Goal: Find specific page/section: Find specific page/section

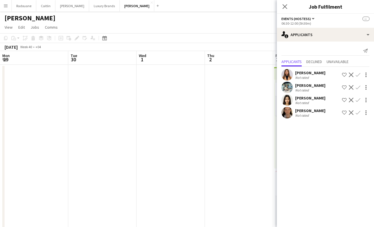
scroll to position [0, 211]
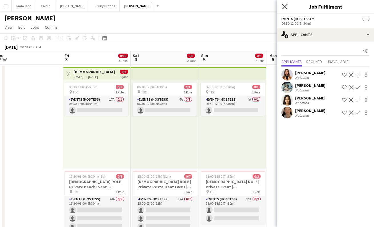
click at [286, 7] on icon at bounding box center [284, 6] width 5 height 5
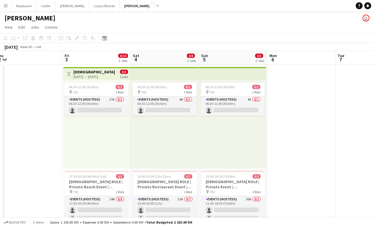
click at [7, 6] on app-icon "Menu" at bounding box center [5, 5] width 5 height 5
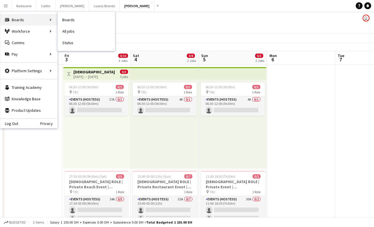
click at [23, 19] on div "Boards Boards" at bounding box center [28, 19] width 57 height 11
click at [70, 32] on link "My Workforce" at bounding box center [86, 30] width 57 height 11
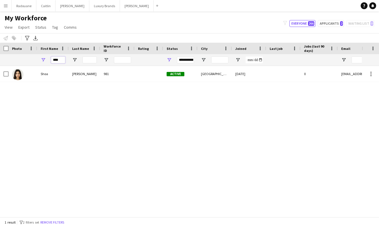
click at [60, 59] on input "****" at bounding box center [58, 59] width 14 height 7
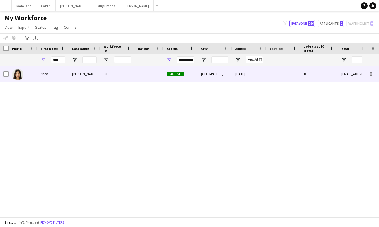
click at [113, 75] on div "981" at bounding box center [117, 74] width 34 height 16
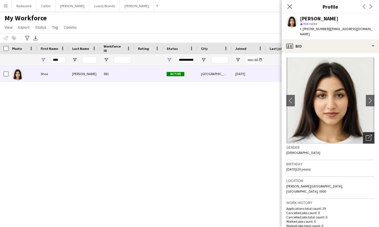
click at [366, 134] on icon "Open photos pop-in" at bounding box center [369, 137] width 6 height 6
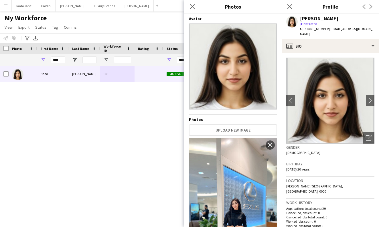
click at [363, 151] on div "Gender [DEMOGRAPHIC_DATA]" at bounding box center [330, 151] width 88 height 17
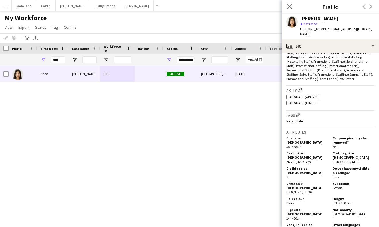
scroll to position [348, 0]
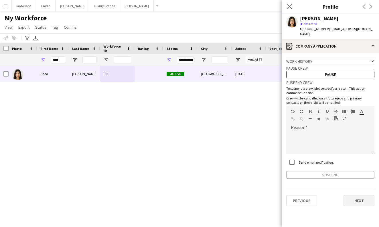
click at [355, 194] on button "Next" at bounding box center [358, 199] width 31 height 11
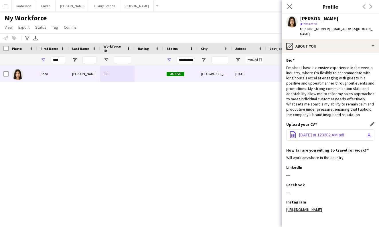
click at [330, 132] on span "[DATE] at 123302 AM.pdf" at bounding box center [321, 134] width 45 height 5
click at [61, 61] on input "****" at bounding box center [58, 59] width 14 height 7
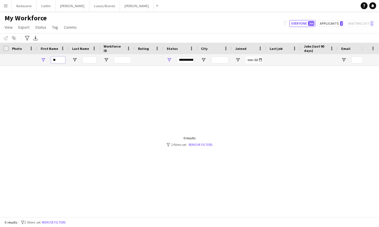
type input "*"
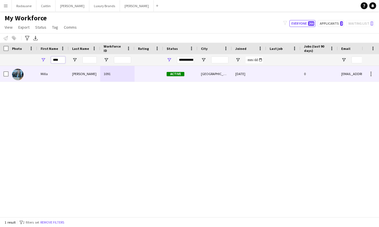
type input "****"
click at [44, 75] on div "Milla" at bounding box center [52, 74] width 31 height 16
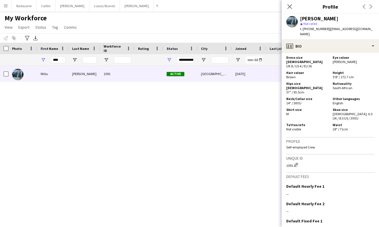
scroll to position [354, 0]
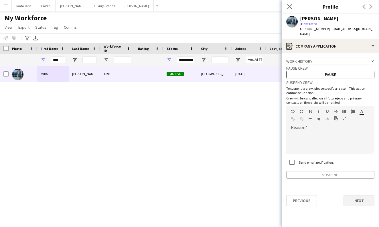
click at [358, 196] on button "Next" at bounding box center [358, 199] width 31 height 11
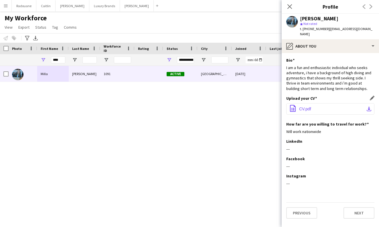
click at [357, 103] on button "office-file-sheet CV.pdf download-bottom" at bounding box center [330, 108] width 88 height 11
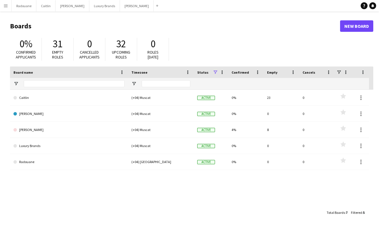
click at [11, 9] on button "Menu" at bounding box center [5, 5] width 11 height 11
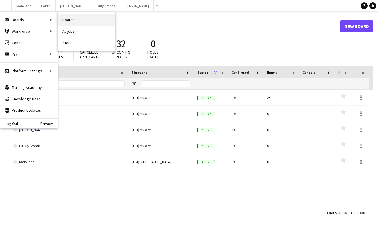
click at [71, 21] on link "Boards" at bounding box center [86, 19] width 57 height 11
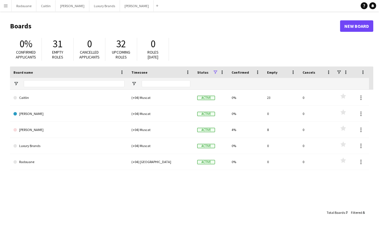
click at [8, 8] on button "Menu" at bounding box center [5, 5] width 11 height 11
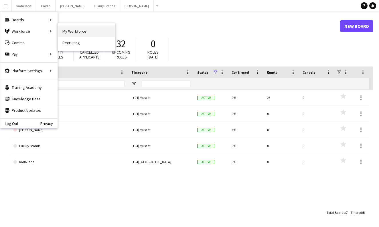
click at [66, 31] on link "My Workforce" at bounding box center [86, 30] width 57 height 11
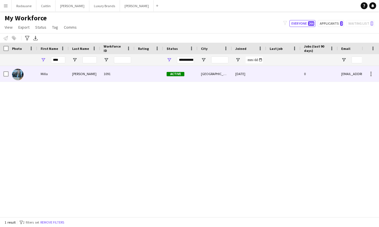
click at [84, 76] on div "[PERSON_NAME]" at bounding box center [84, 74] width 31 height 16
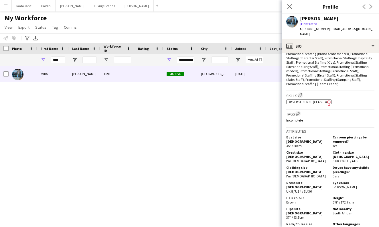
scroll to position [354, 0]
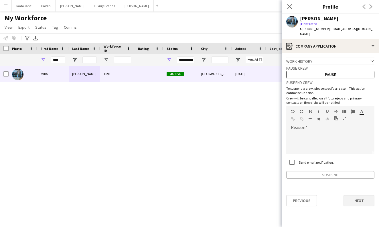
click at [358, 194] on button "Next" at bounding box center [358, 199] width 31 height 11
